Goal: Task Accomplishment & Management: Use online tool/utility

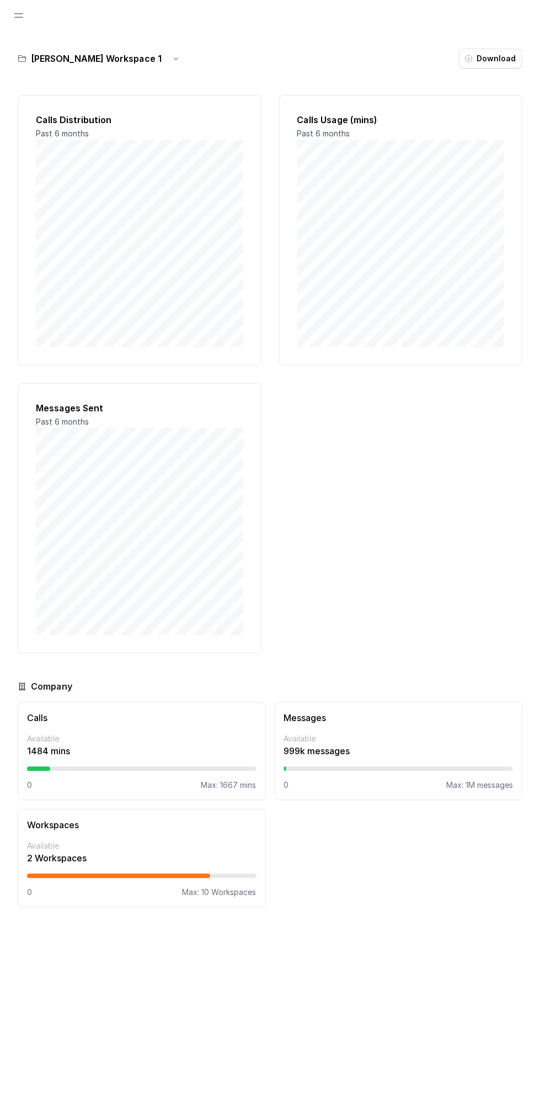
click at [18, 15] on span "Open navigation" at bounding box center [19, 15] width 24 height 24
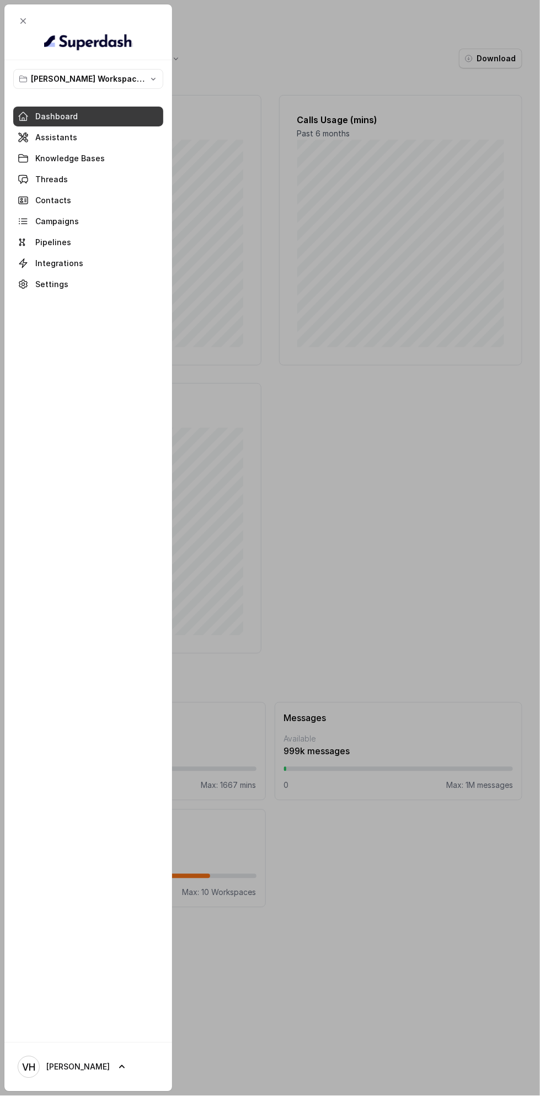
click at [49, 136] on span at bounding box center [88, 137] width 150 height 24
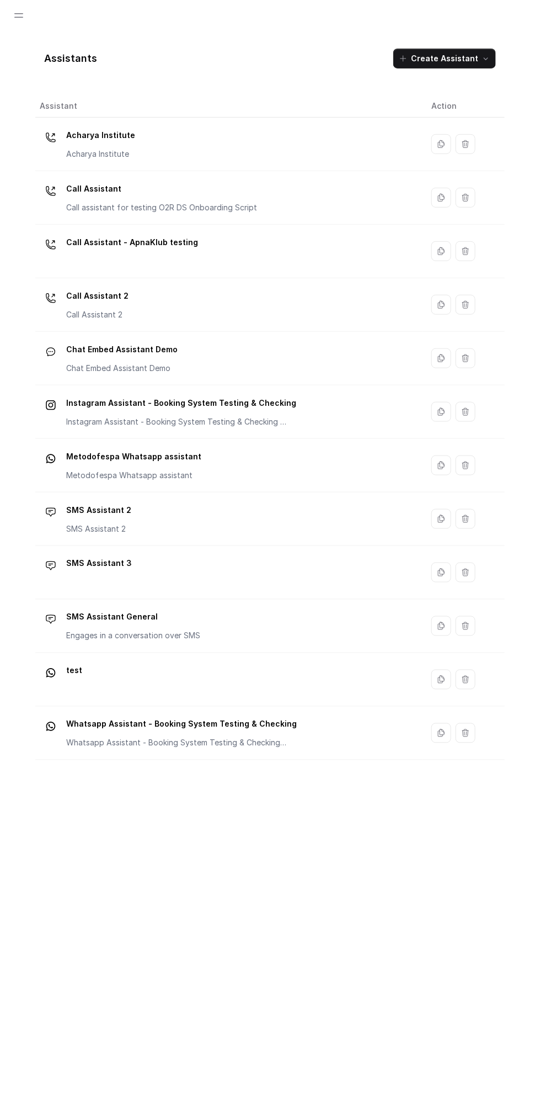
click at [15, 7] on span "Open navigation" at bounding box center [19, 15] width 24 height 24
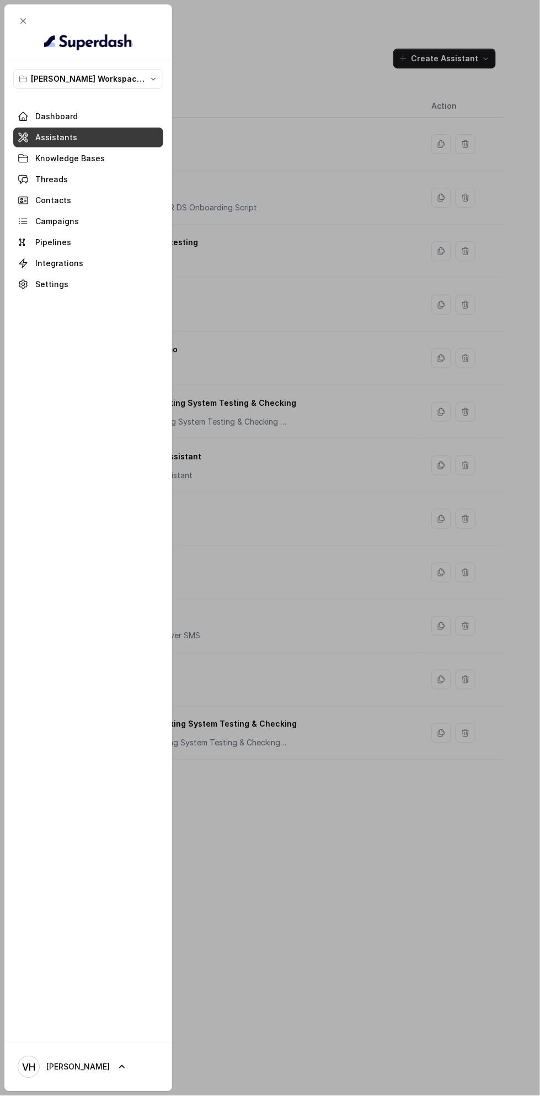
click at [39, 155] on span at bounding box center [88, 158] width 150 height 24
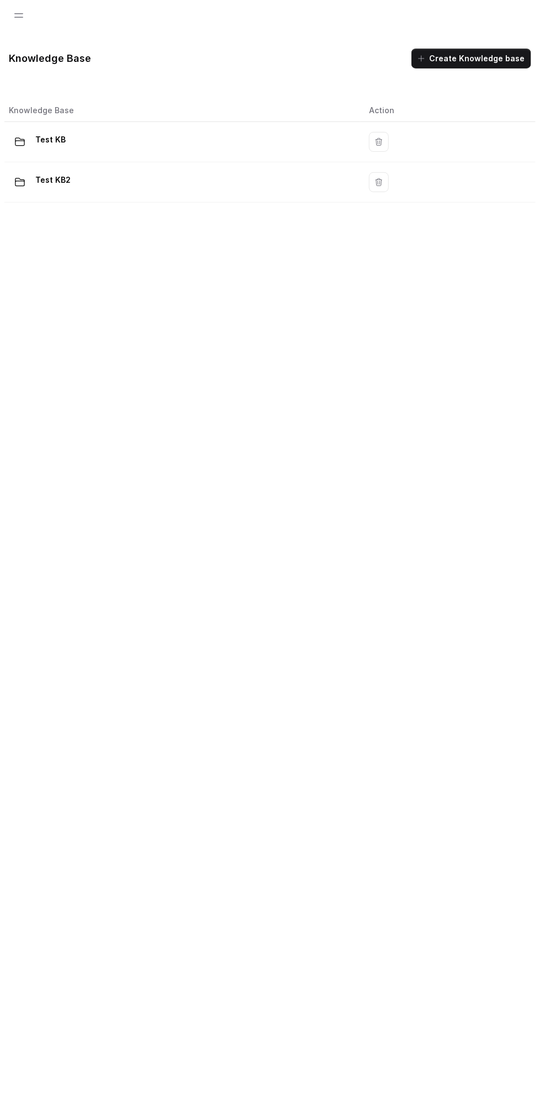
click at [29, 20] on span "Open navigation" at bounding box center [19, 15] width 24 height 24
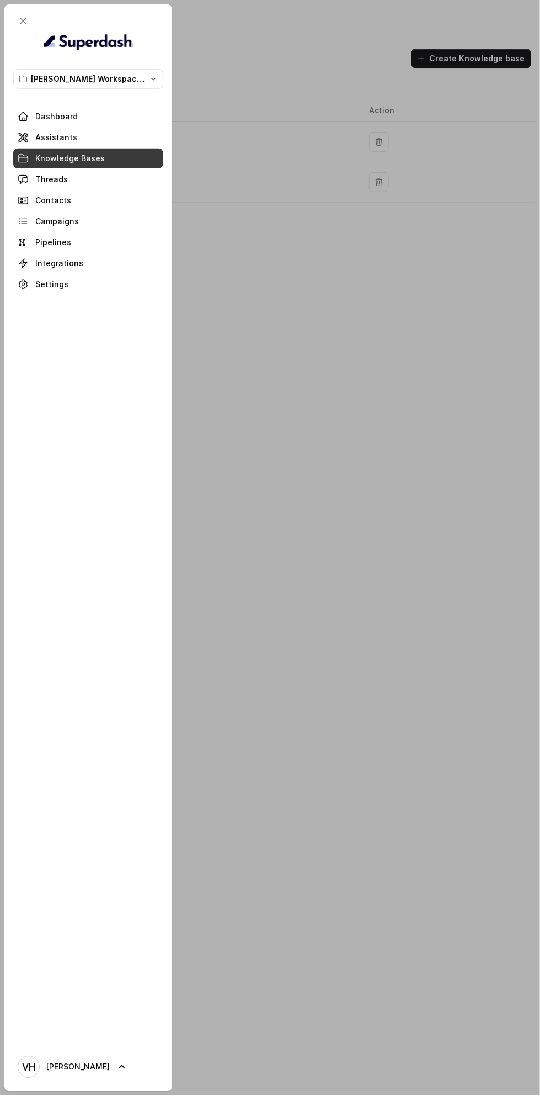
click at [33, 181] on span at bounding box center [88, 179] width 150 height 24
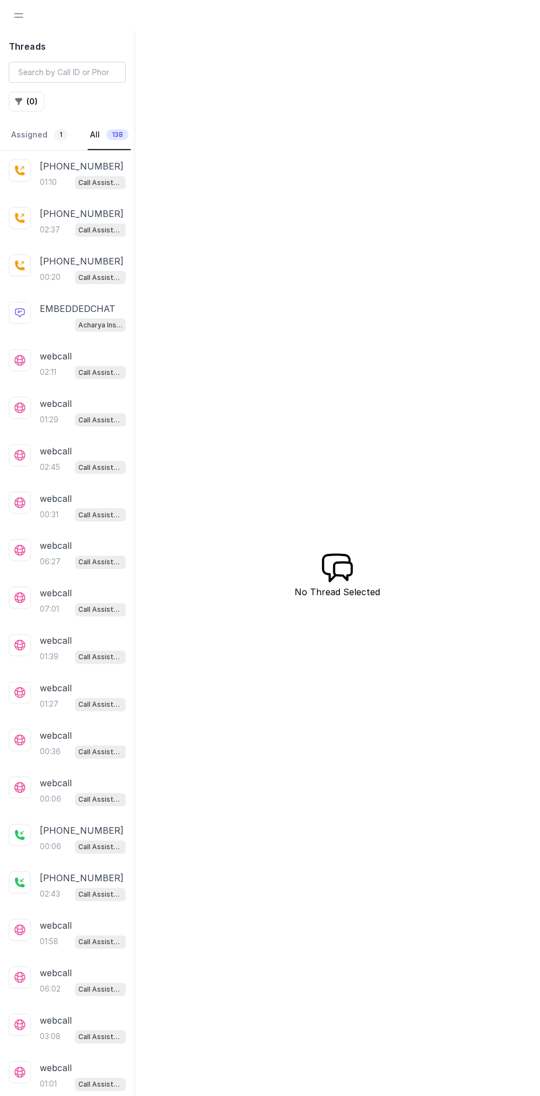
click at [64, 181] on div "01:10 Call Assistant 2" at bounding box center [83, 182] width 86 height 14
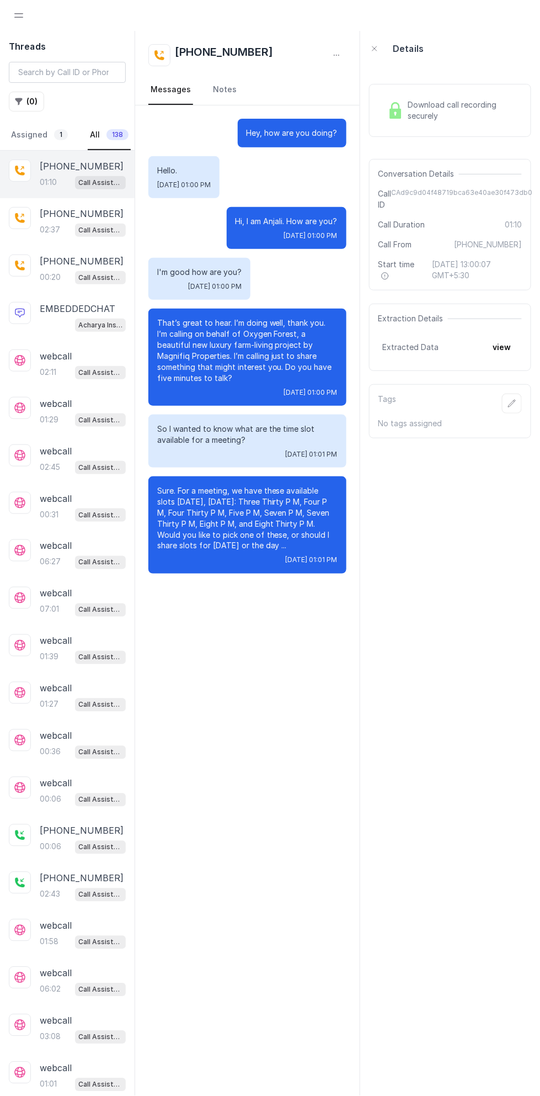
click at [22, 97] on icon "button" at bounding box center [18, 101] width 9 height 9
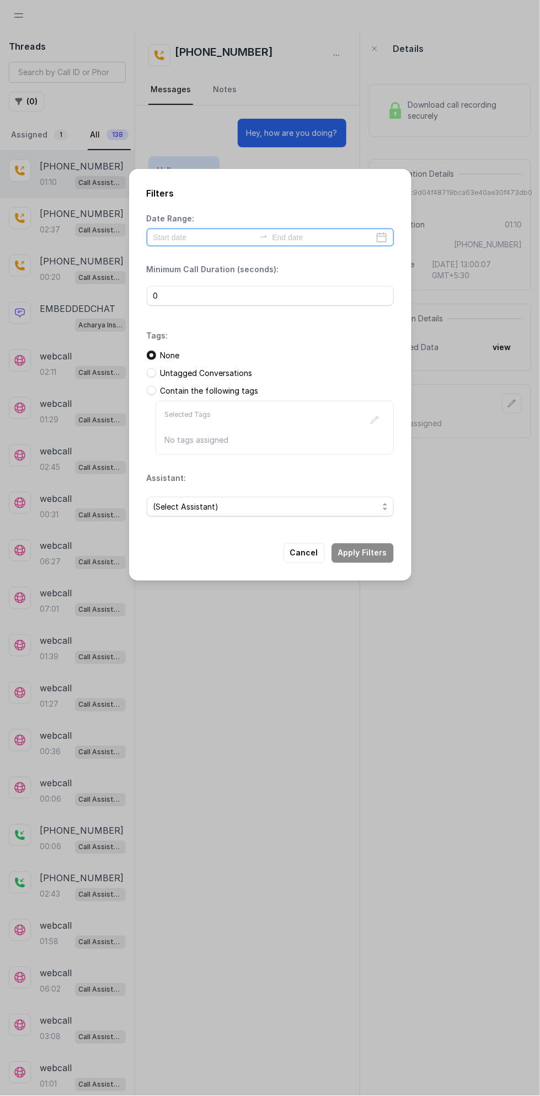
click at [178, 237] on input at bounding box center [204, 237] width 102 height 12
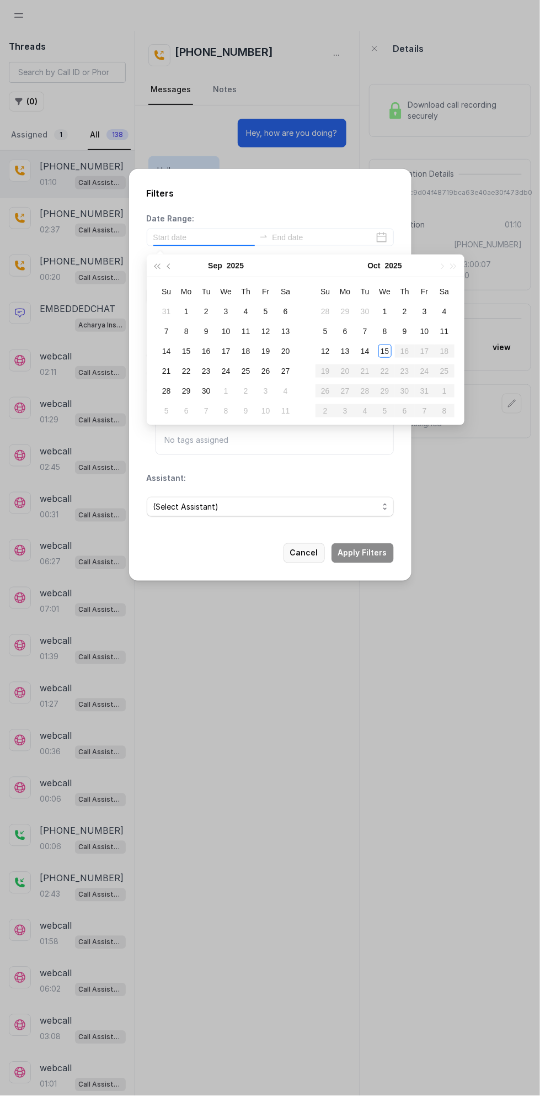
click at [309, 550] on button "Cancel" at bounding box center [304, 553] width 41 height 20
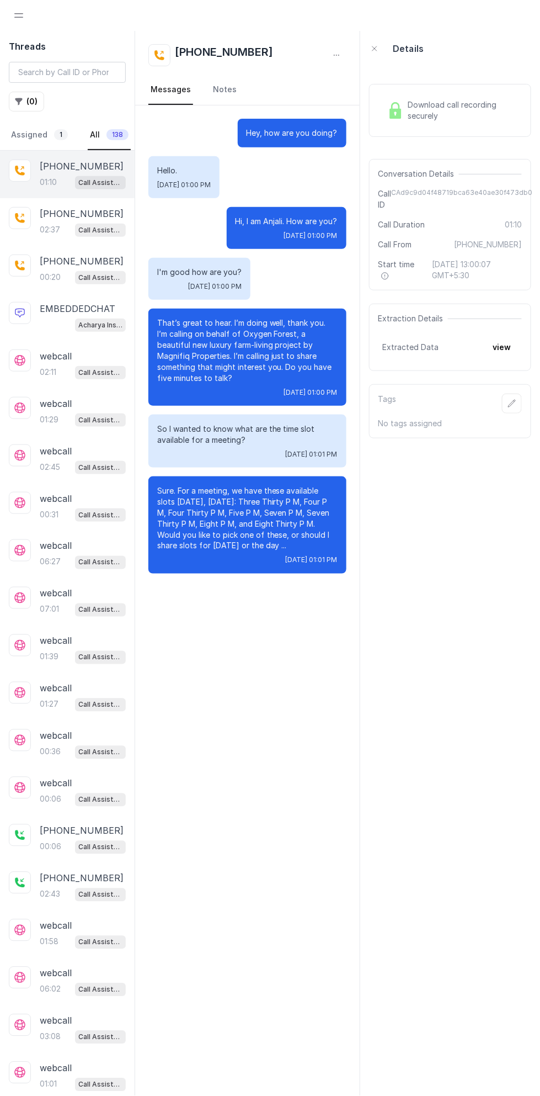
click at [30, 6] on span "Open navigation" at bounding box center [19, 15] width 24 height 24
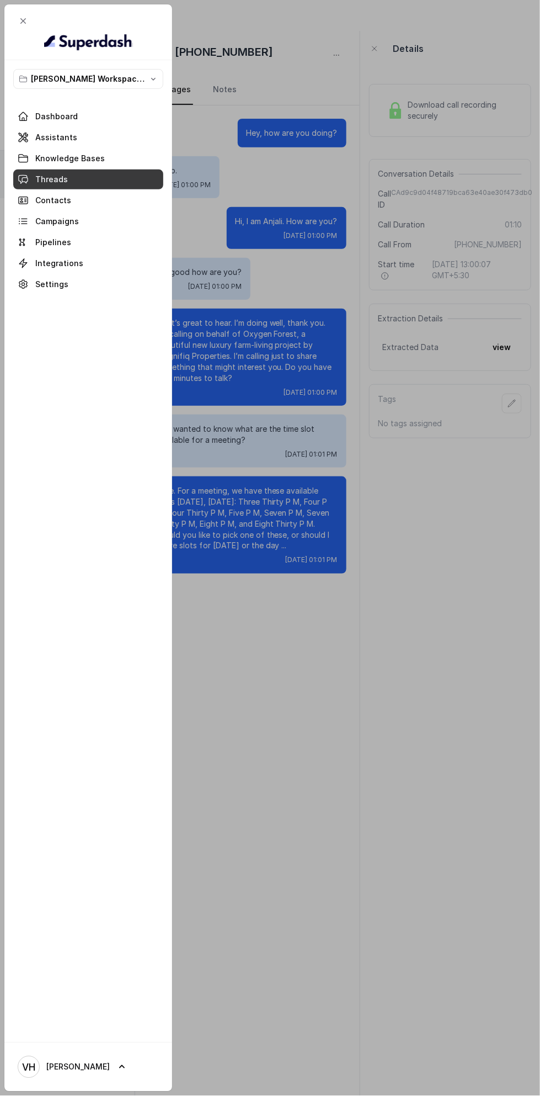
click at [39, 221] on span at bounding box center [88, 221] width 150 height 24
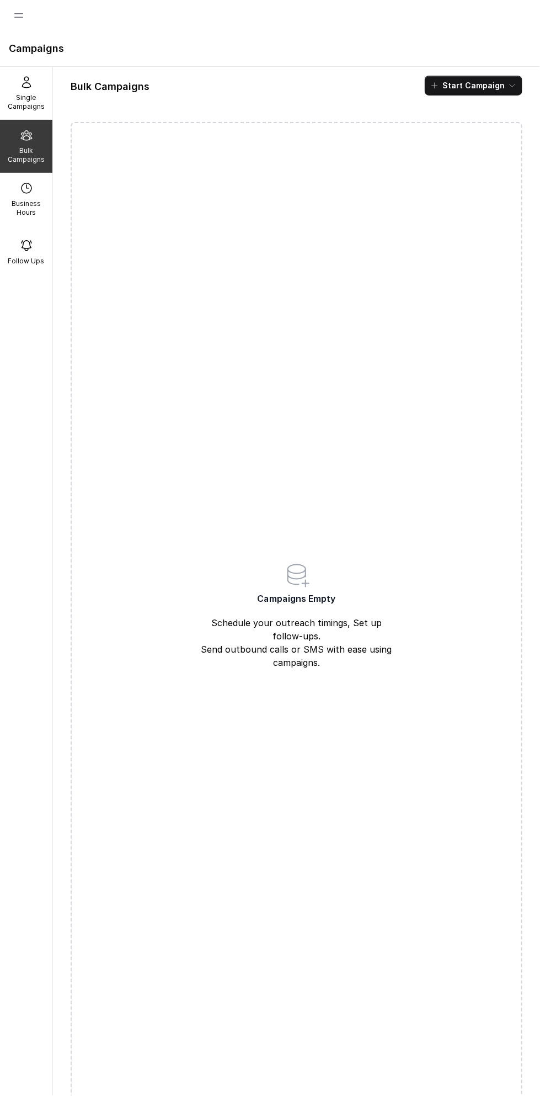
click at [20, 201] on p "Business Hours" at bounding box center [26, 208] width 44 height 18
select select "Asia/Kolkata"
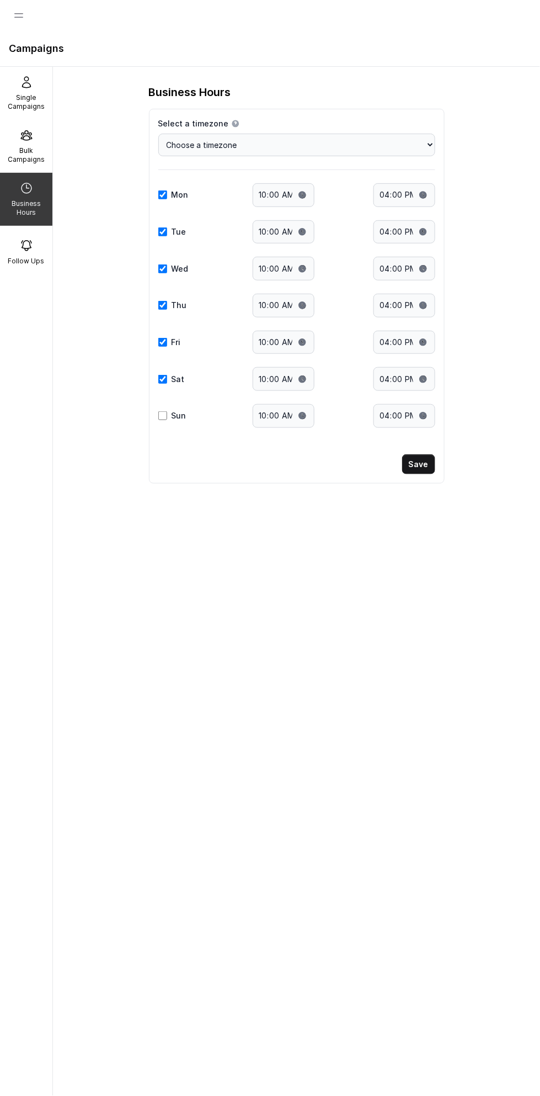
click at [29, 252] on div "Follow Ups" at bounding box center [26, 252] width 52 height 53
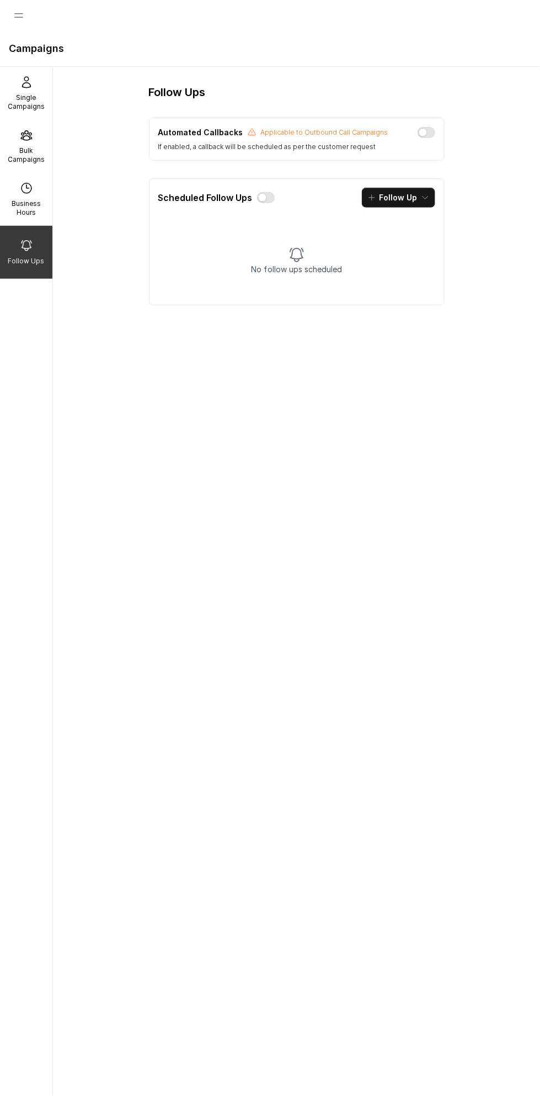
click at [37, 99] on p "Single Campaigns" at bounding box center [26, 102] width 44 height 18
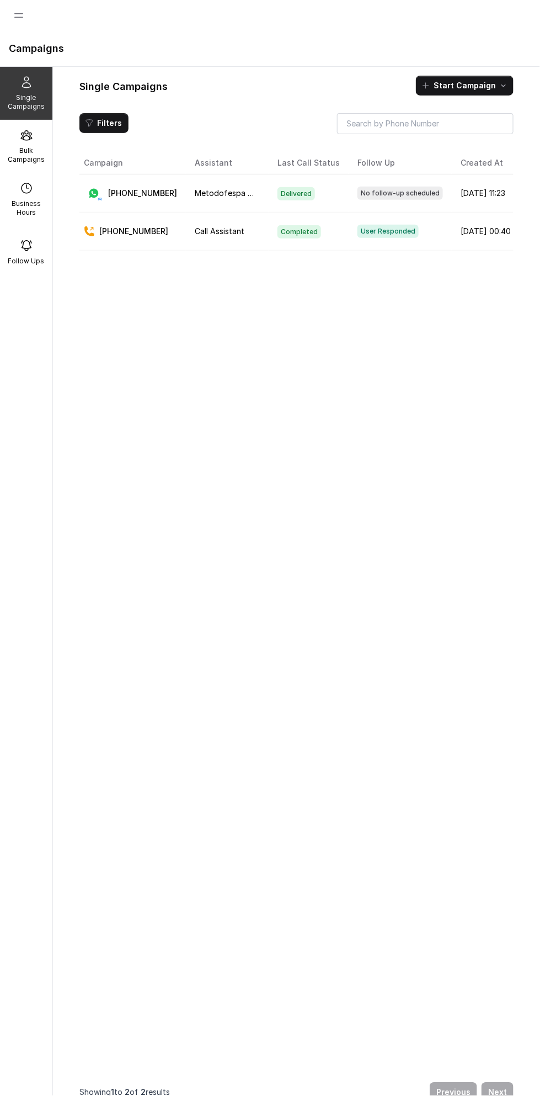
click at [18, 15] on span "Open navigation" at bounding box center [19, 15] width 24 height 24
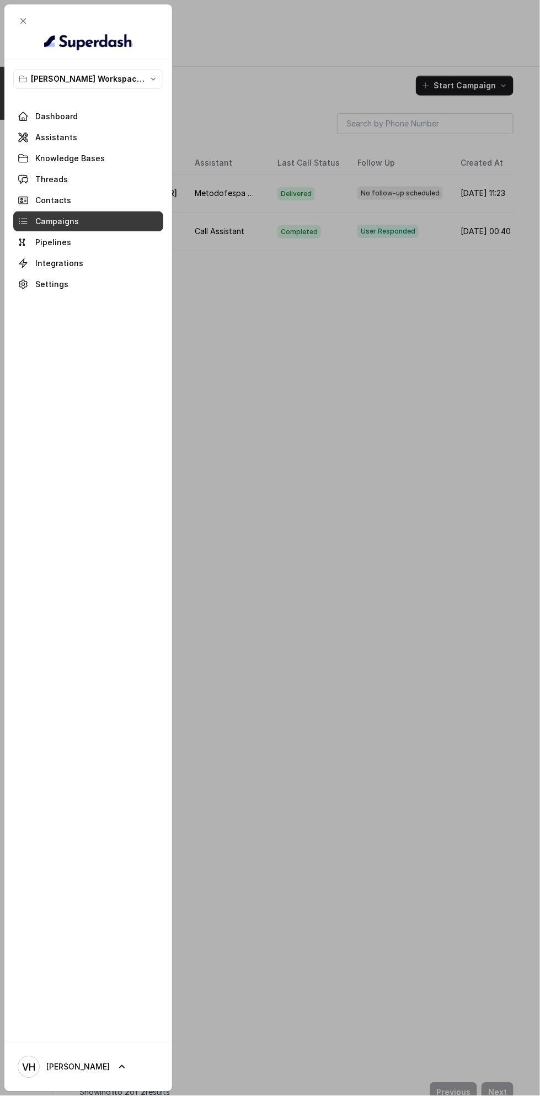
click at [40, 182] on span at bounding box center [88, 179] width 150 height 24
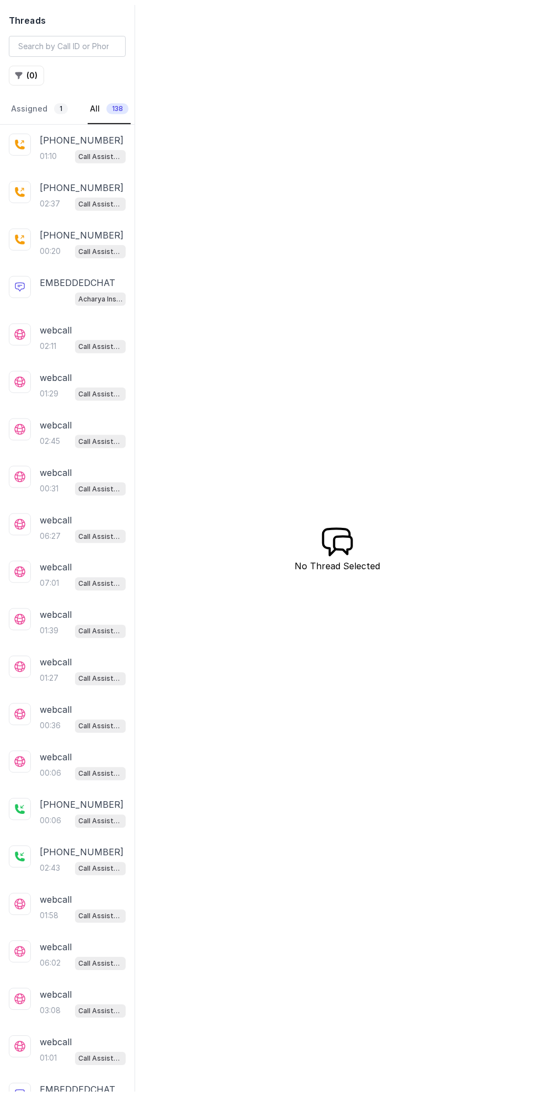
click at [41, 122] on link "Assigned 1" at bounding box center [39, 109] width 61 height 30
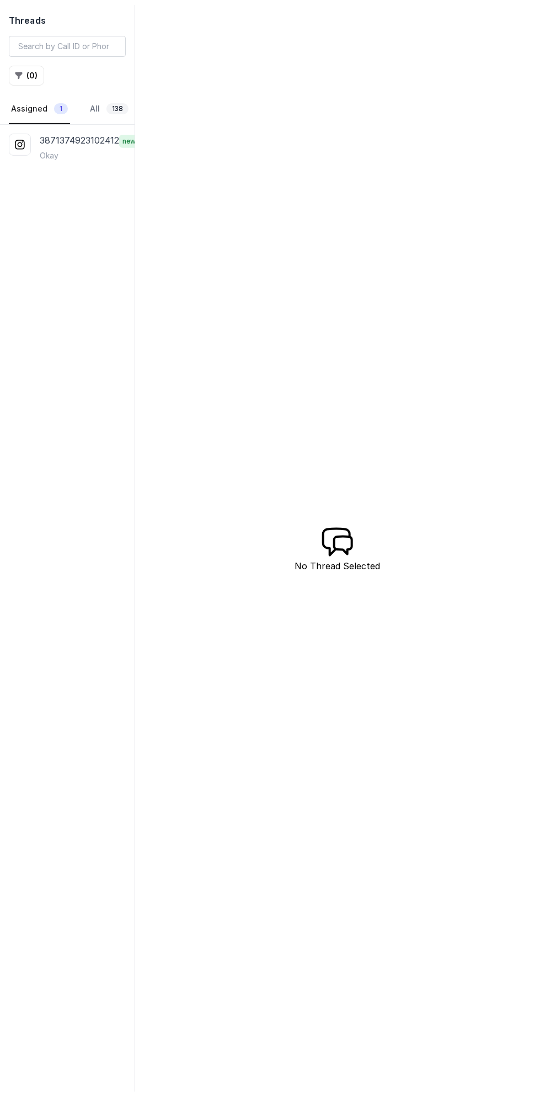
click at [55, 153] on p "Okay" at bounding box center [49, 155] width 19 height 11
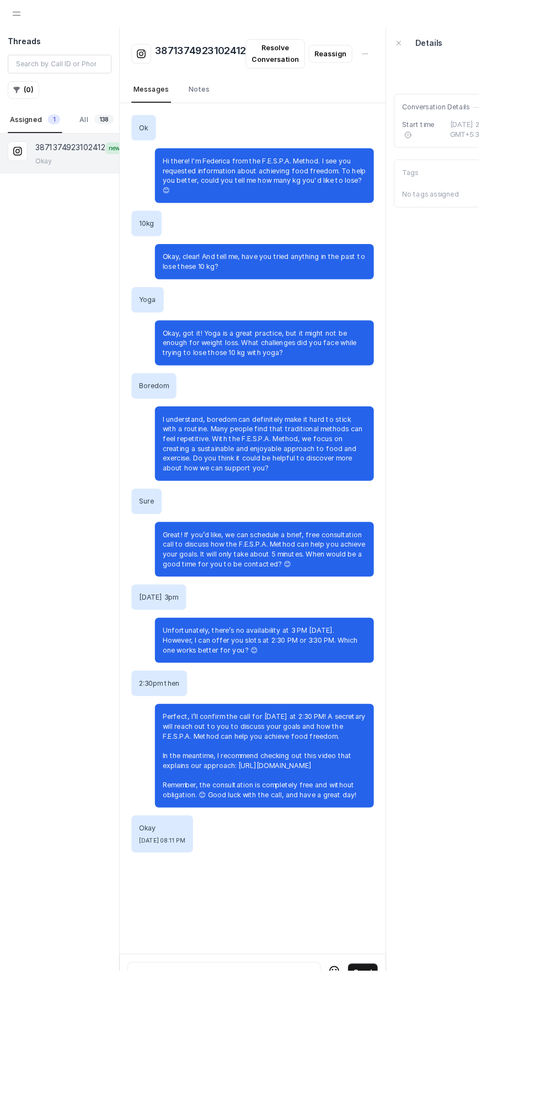
click at [26, 20] on span "Open navigation" at bounding box center [19, 15] width 24 height 24
click at [23, 14] on span "Open navigation" at bounding box center [19, 15] width 24 height 24
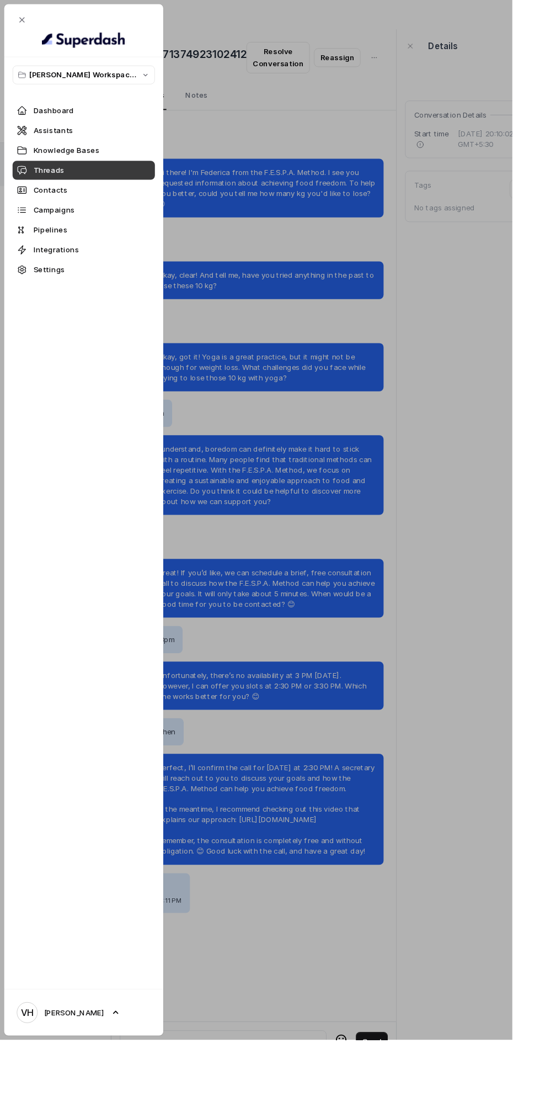
click at [38, 261] on span at bounding box center [88, 263] width 150 height 24
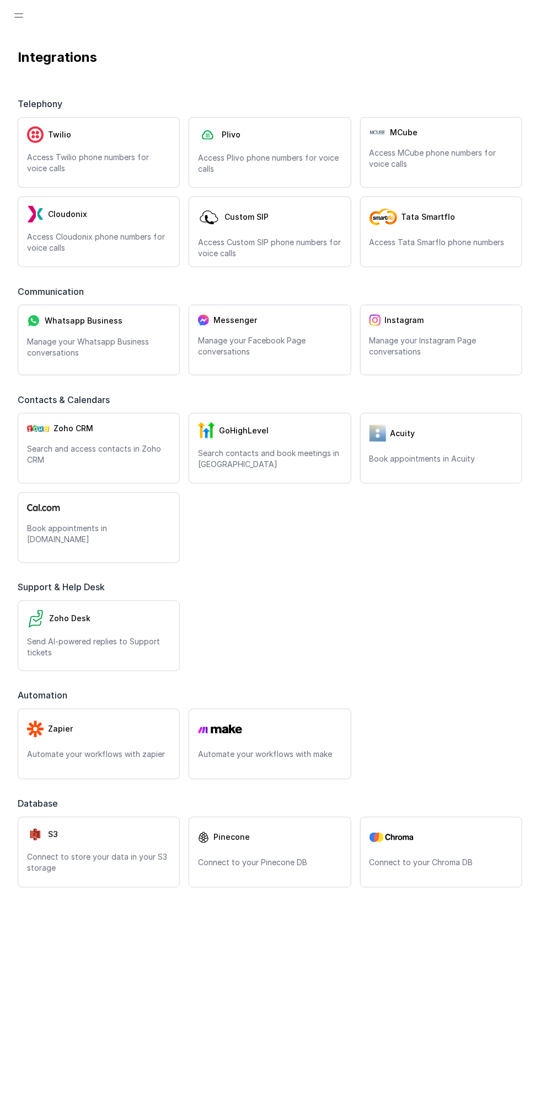
click at [60, 339] on p "Manage your Whatsapp Business conversations" at bounding box center [99, 347] width 144 height 22
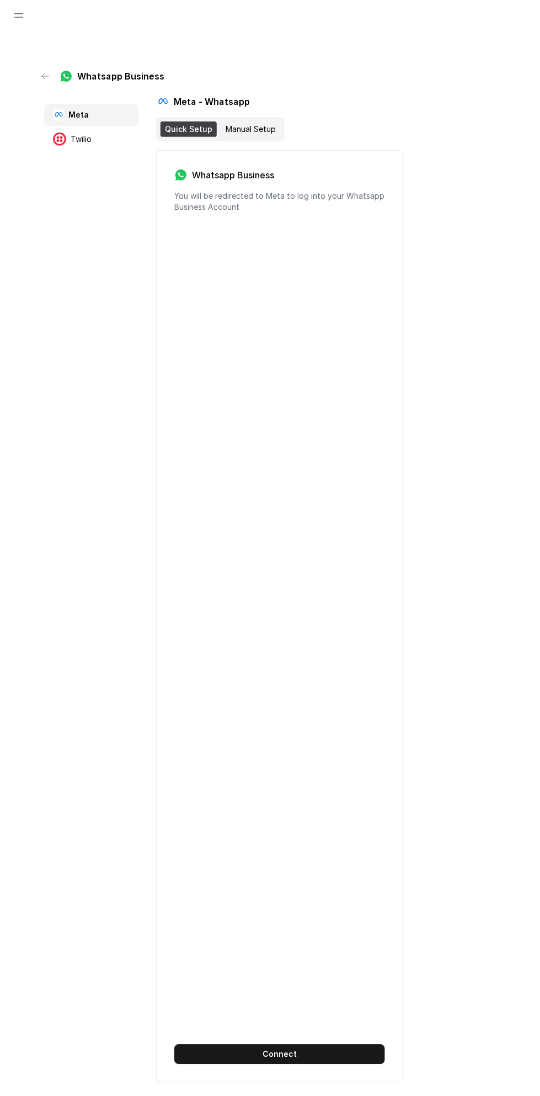
click at [266, 131] on div "Manual Setup" at bounding box center [250, 128] width 59 height 15
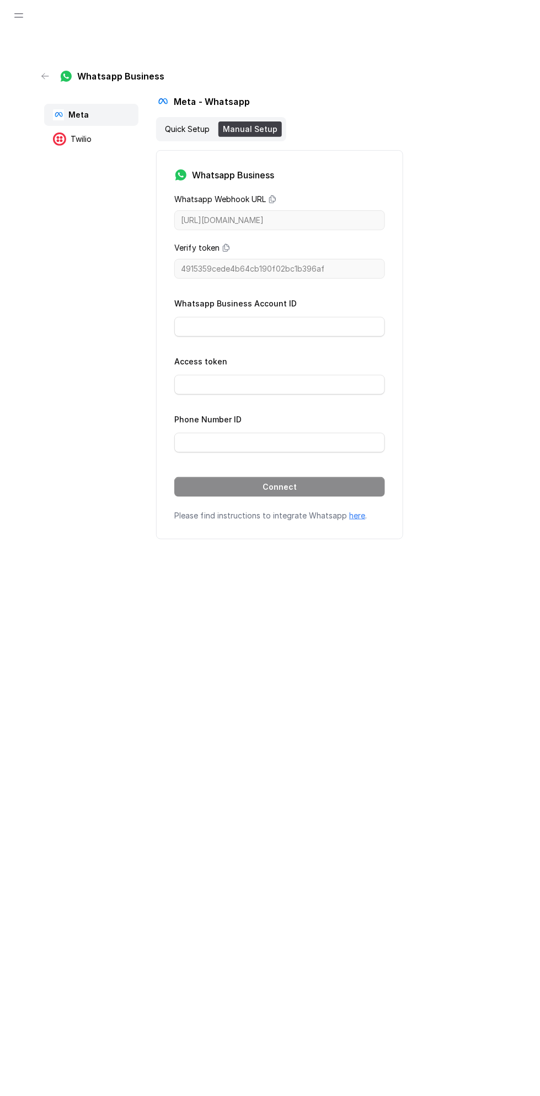
click at [199, 128] on div "Quick Setup" at bounding box center [188, 128] width 54 height 15
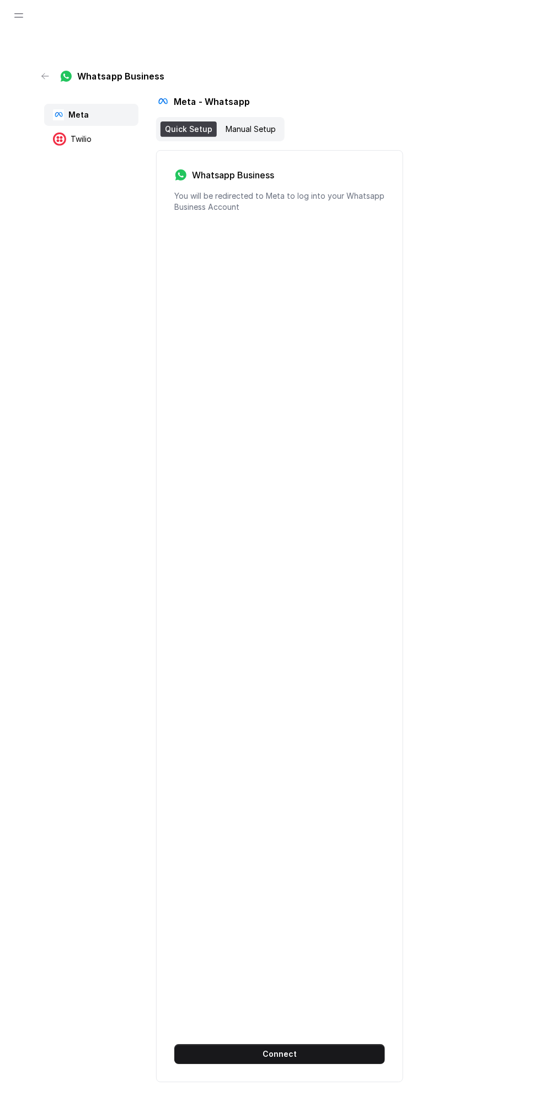
click at [80, 148] on div "Twilio" at bounding box center [91, 139] width 94 height 22
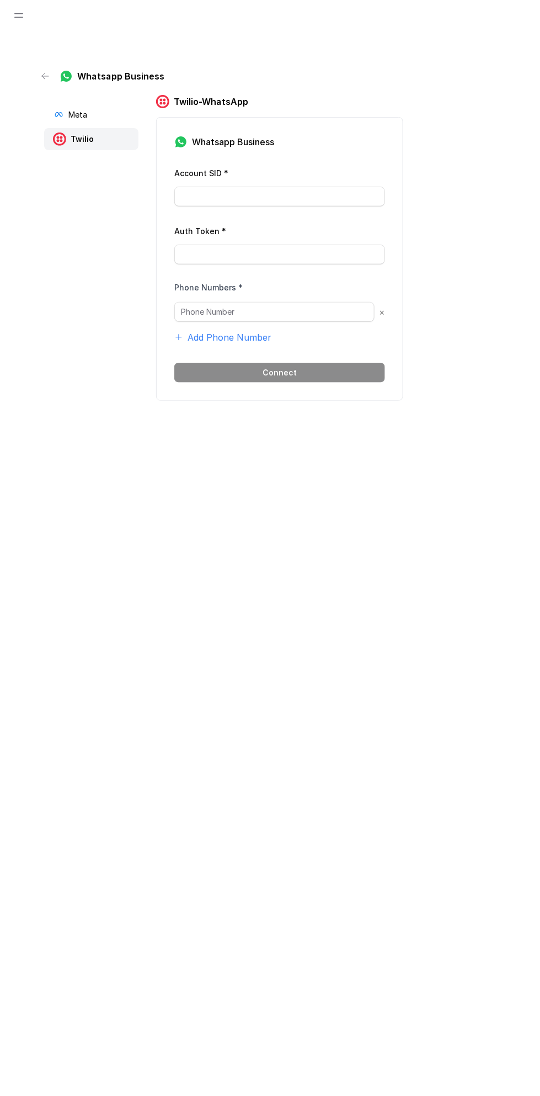
click at [20, 25] on span "Open navigation" at bounding box center [19, 15] width 24 height 24
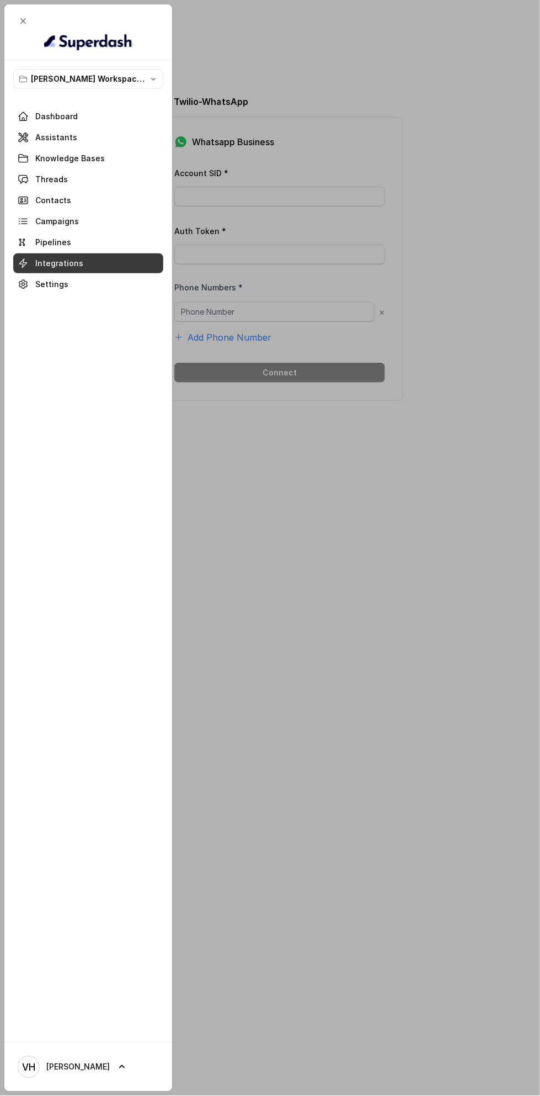
click at [33, 20] on span "Close navigation" at bounding box center [23, 21] width 24 height 24
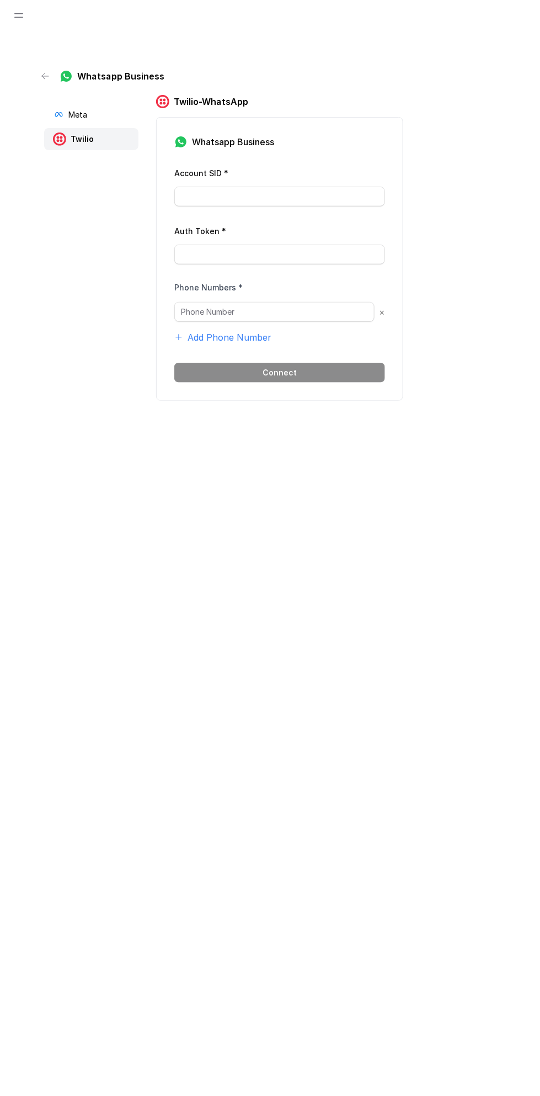
click at [45, 76] on icon "button" at bounding box center [45, 76] width 7 height 6
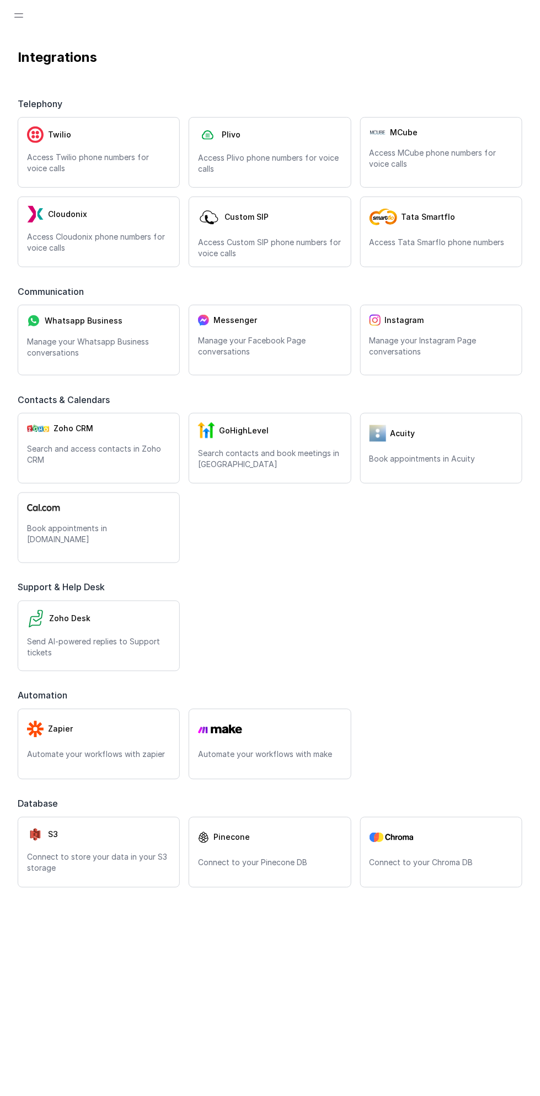
click at [27, 20] on span "Open navigation" at bounding box center [19, 15] width 24 height 24
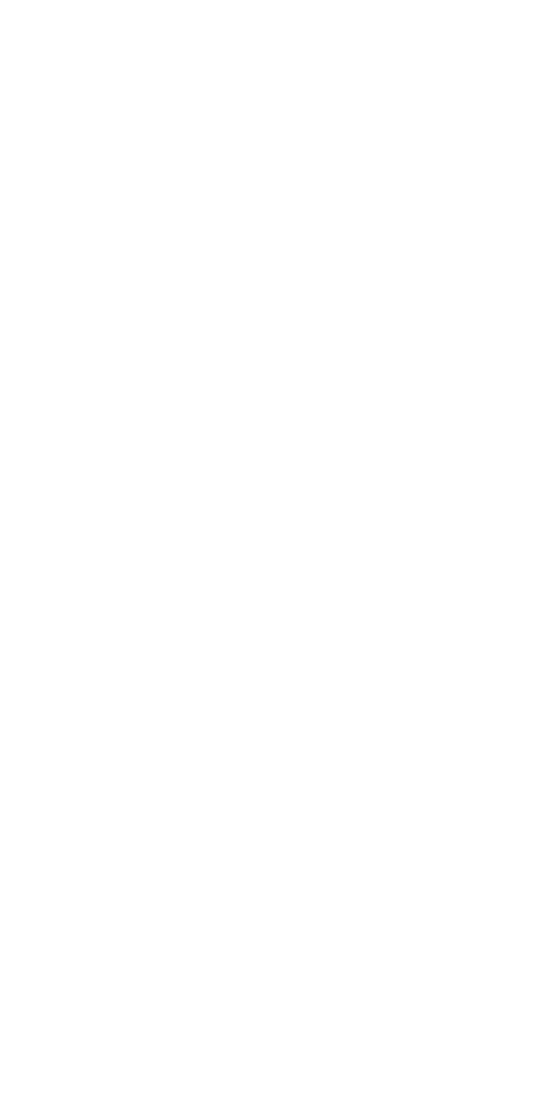
click at [17, 0] on html at bounding box center [270, 0] width 540 height 0
